Goal: Check status: Check status

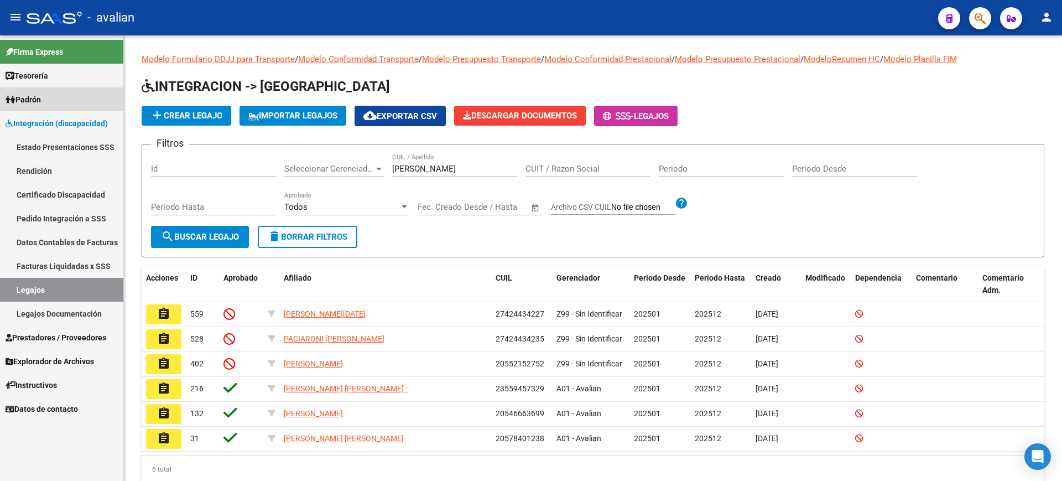
click at [30, 96] on span "Padrón" at bounding box center [23, 100] width 35 height 12
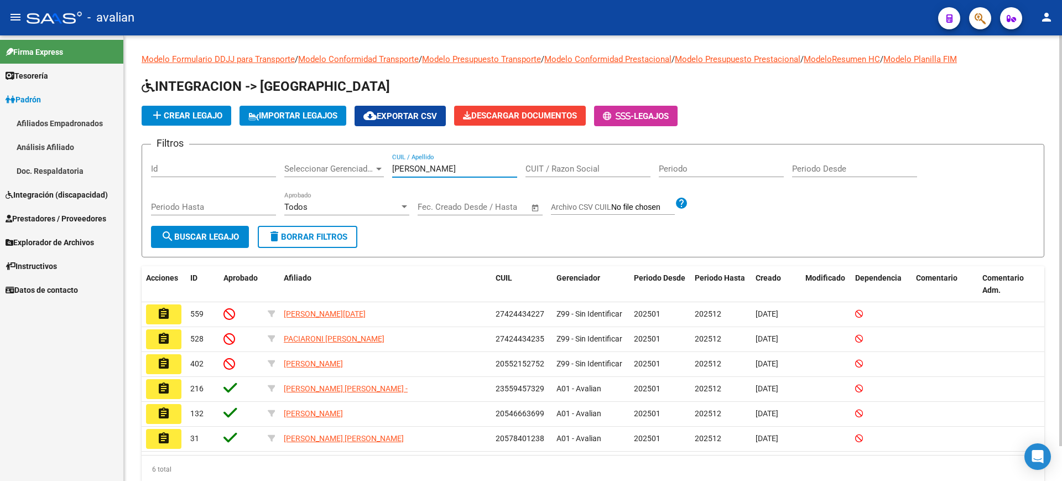
click at [422, 168] on input "[PERSON_NAME]" at bounding box center [454, 169] width 125 height 10
type input "a"
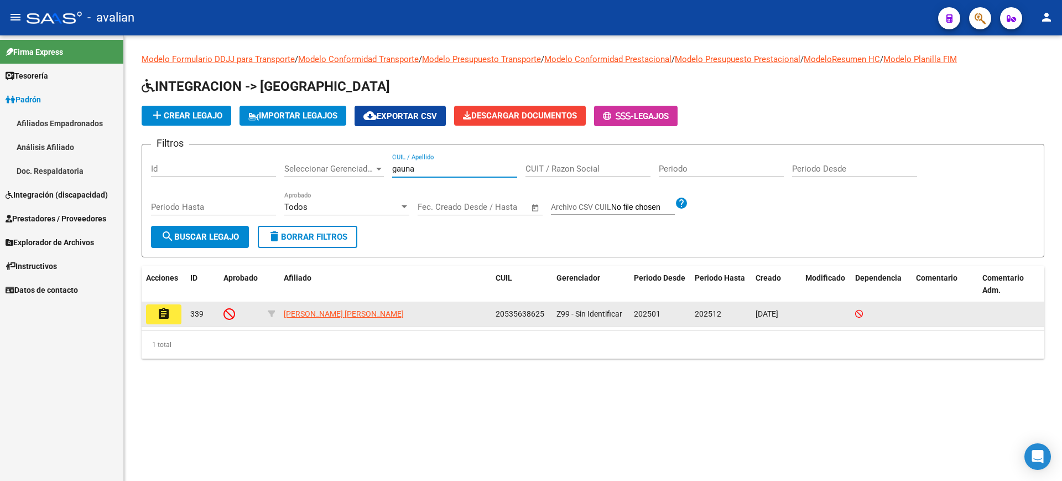
type input "gauna"
drag, startPoint x: 496, startPoint y: 310, endPoint x: 549, endPoint y: 313, distance: 53.8
click at [549, 313] on datatable-body-cell "20535638625" at bounding box center [521, 314] width 61 height 24
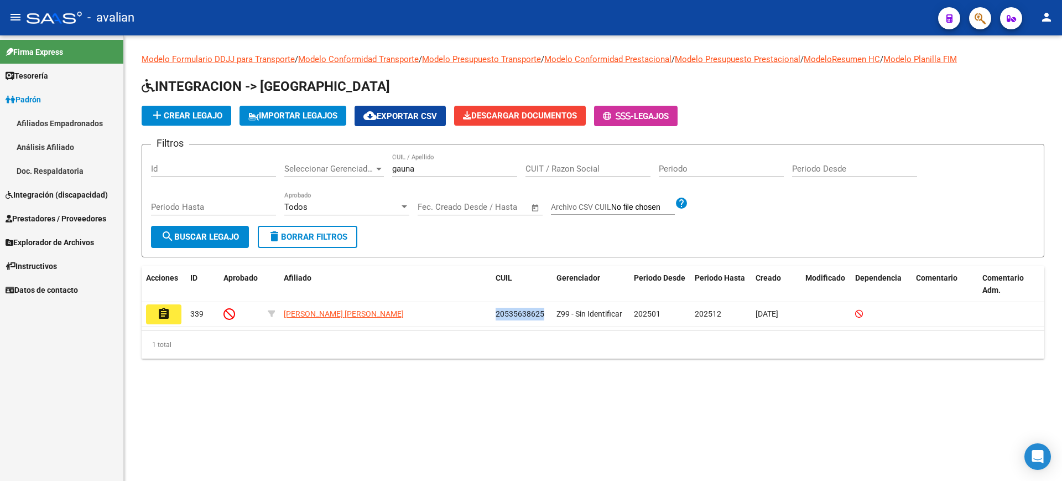
copy span "20535638625"
click at [27, 117] on link "Afiliados Empadronados" at bounding box center [61, 123] width 123 height 24
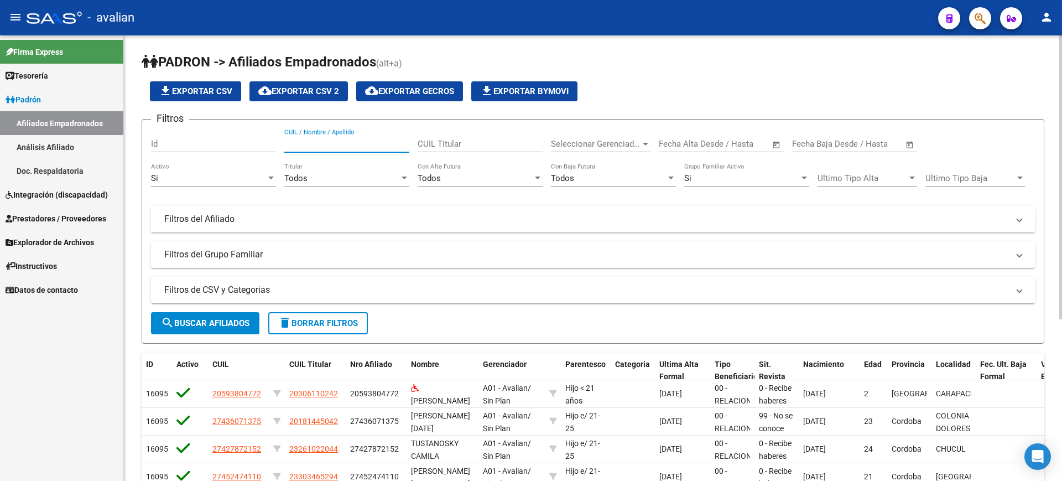
click at [355, 142] on input "CUIL / Nombre / Apellido" at bounding box center [346, 144] width 125 height 10
paste input "20535638625"
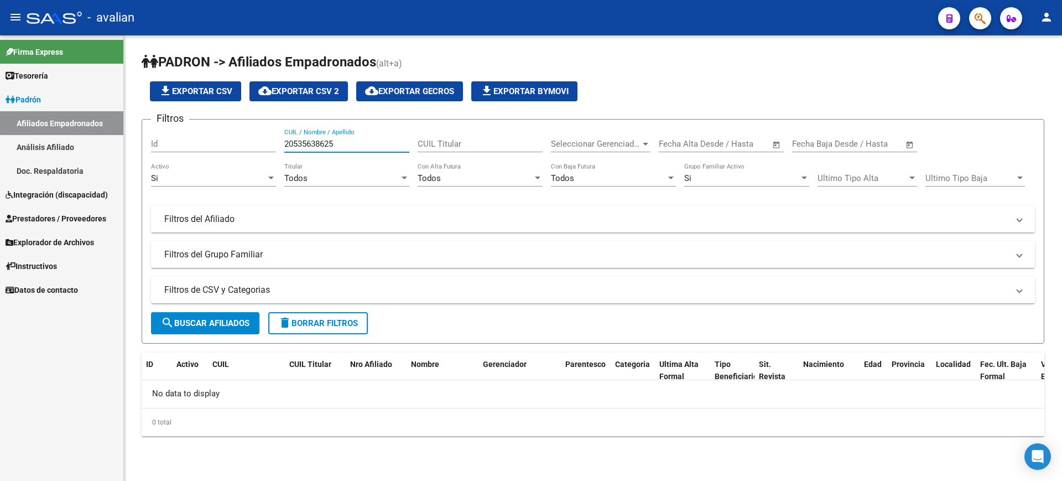
type input "20535638625"
